Goal: Transaction & Acquisition: Purchase product/service

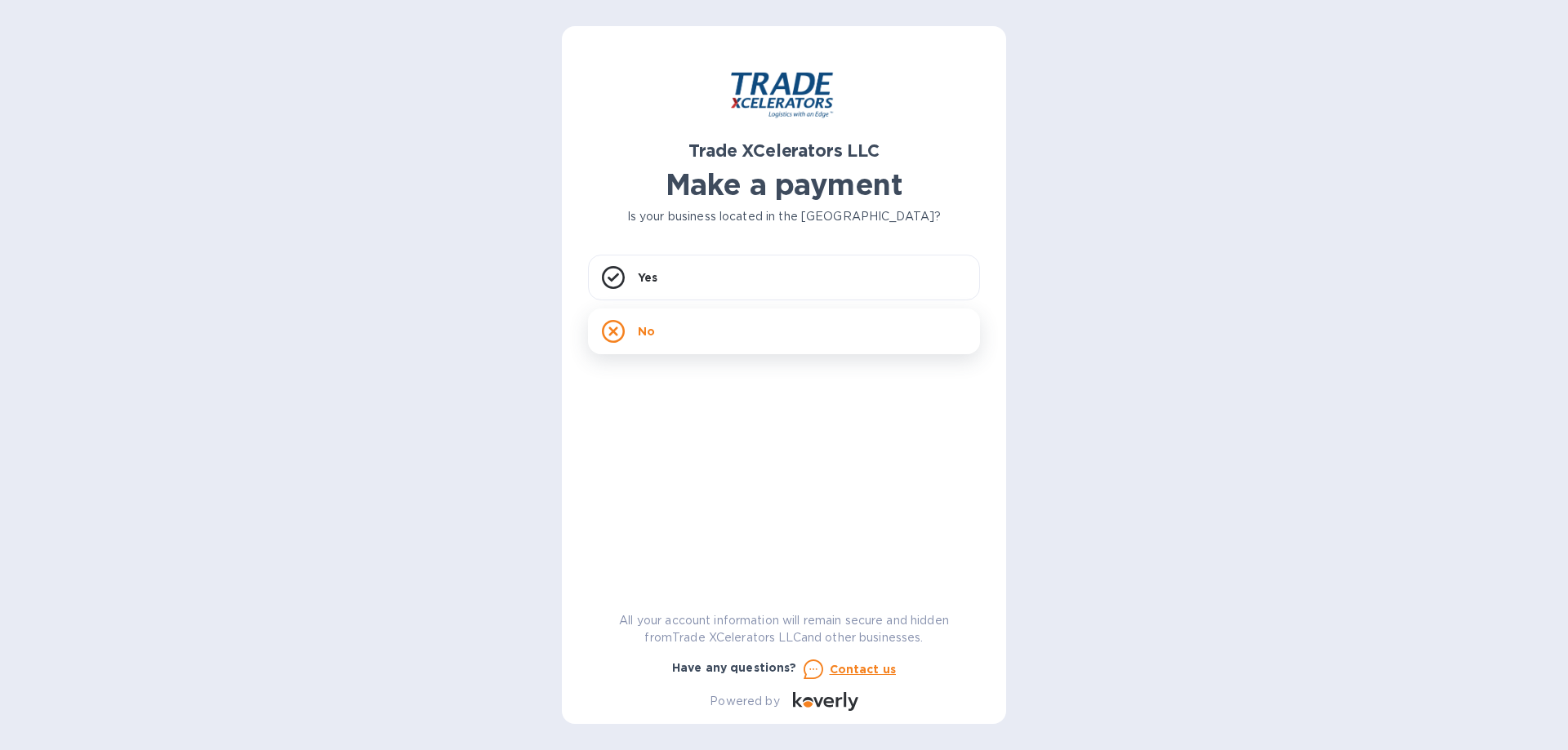
click at [680, 328] on div "No" at bounding box center [783, 331] width 392 height 45
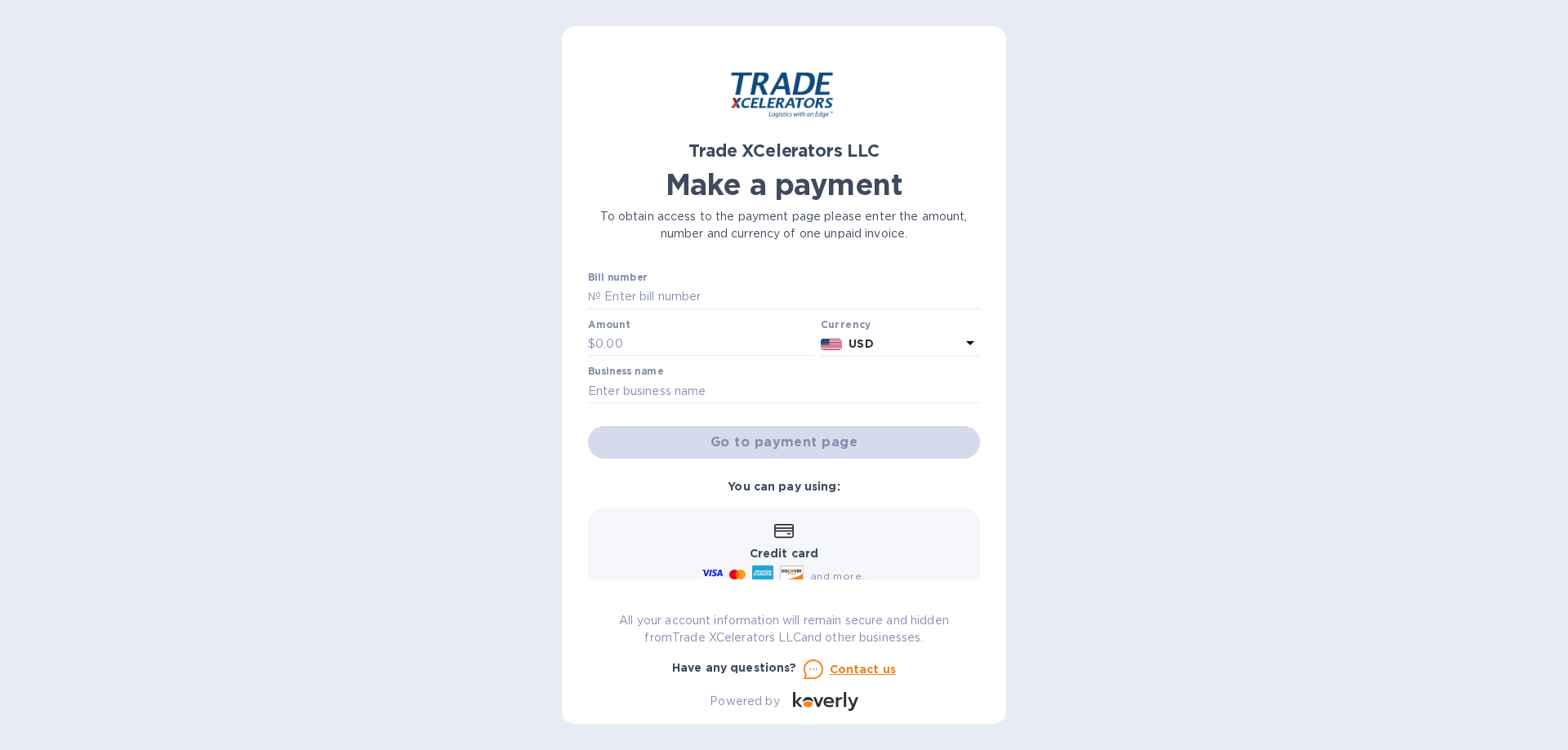
click at [1127, 337] on div "Trade XCelerators LLC Make a payment To obtain access to the payment page pleas…" at bounding box center [784, 375] width 1568 height 750
click at [1101, 415] on div "Trade XCelerators LLC Make a payment To obtain access to the payment page pleas…" at bounding box center [784, 375] width 1568 height 750
click at [1096, 413] on div "Trade XCelerators LLC Make a payment To obtain access to the payment page pleas…" at bounding box center [784, 375] width 1568 height 750
click at [668, 299] on input "text" at bounding box center [790, 297] width 379 height 24
paste input "OUR REF NO."
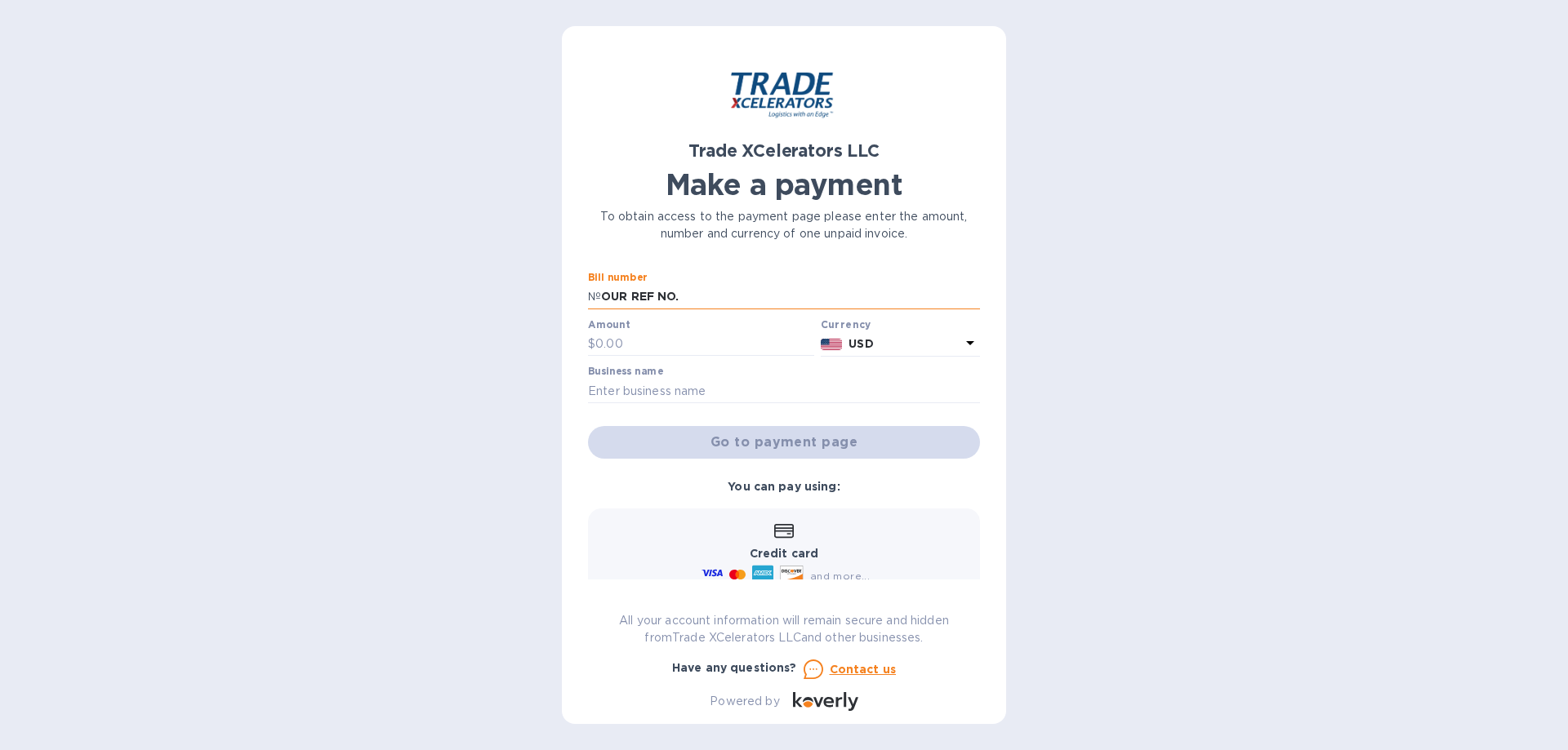
paste input "1"
type input "1505379"
click at [681, 341] on input "text" at bounding box center [704, 344] width 219 height 24
paste input "6,026.92"
type input "6,026.92"
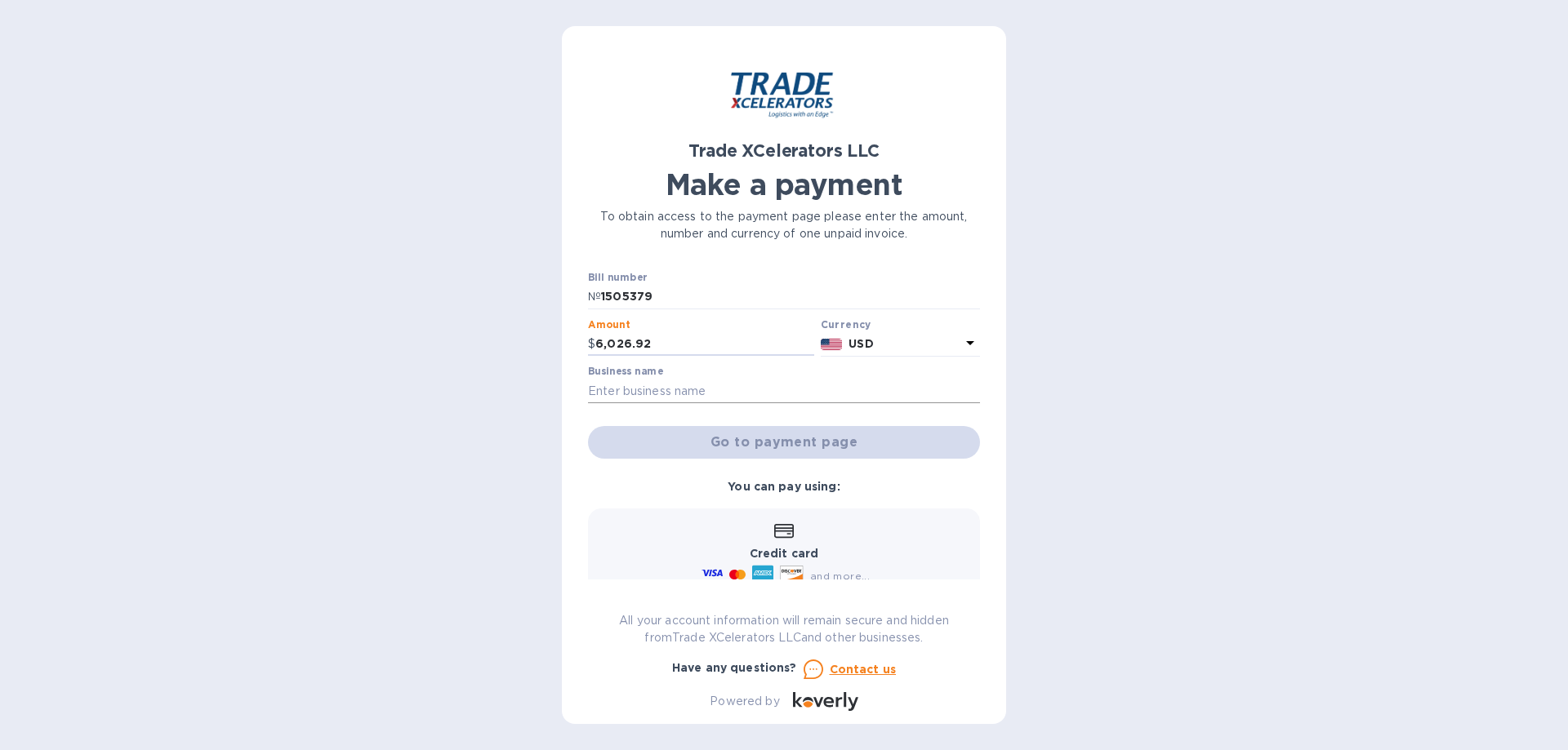
click at [697, 393] on input "text" at bounding box center [783, 390] width 392 height 24
type input "Everlasting Candle Co."
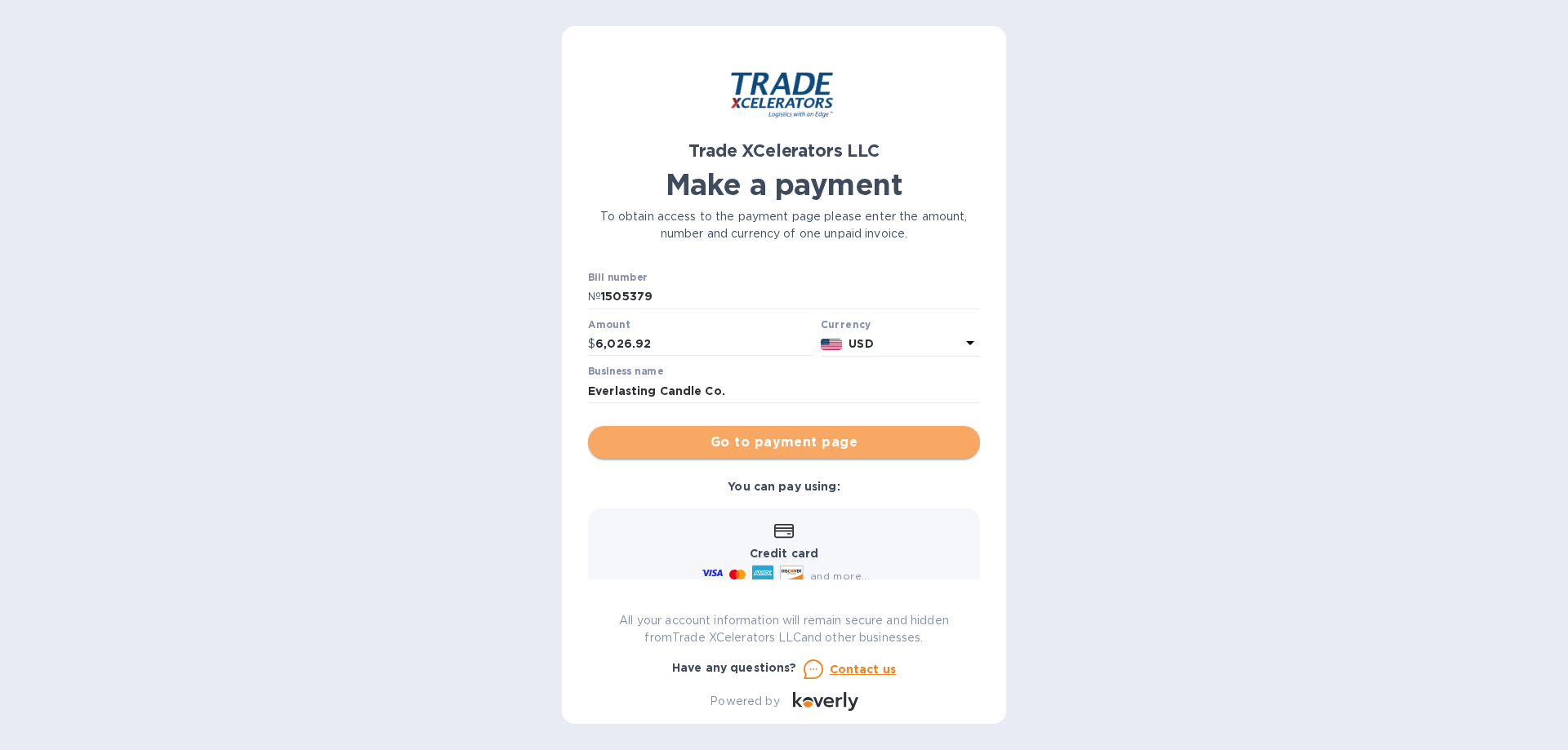
click at [855, 444] on span "Go to payment page" at bounding box center [784, 442] width 366 height 19
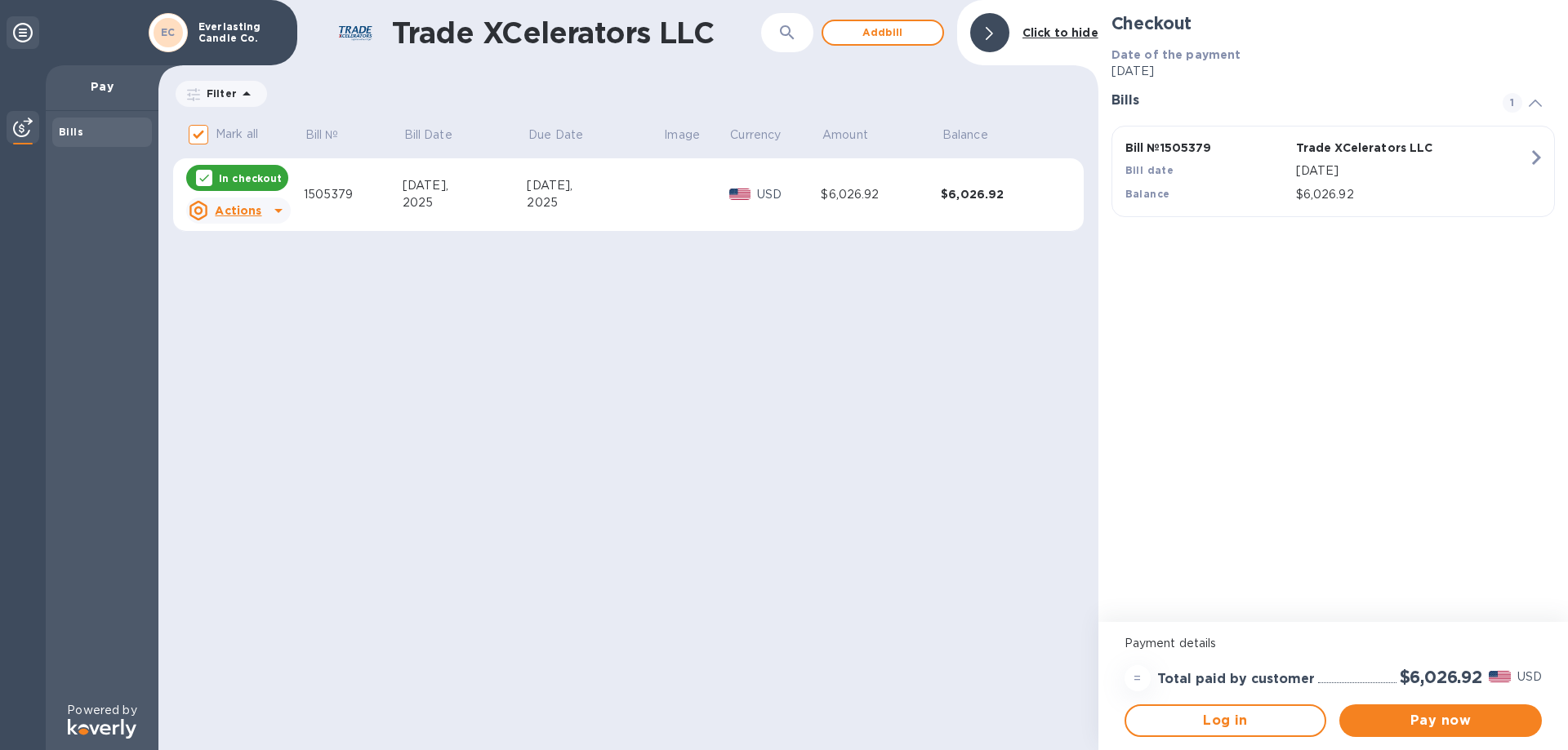
click at [1051, 409] on div "Trade XCelerators LLC ​ Add [PERSON_NAME] to hide Filter Amount Mark all Bill №…" at bounding box center [629, 375] width 940 height 750
click at [1220, 715] on span "Log in" at bounding box center [1226, 720] width 173 height 19
